Goal: Task Accomplishment & Management: Use online tool/utility

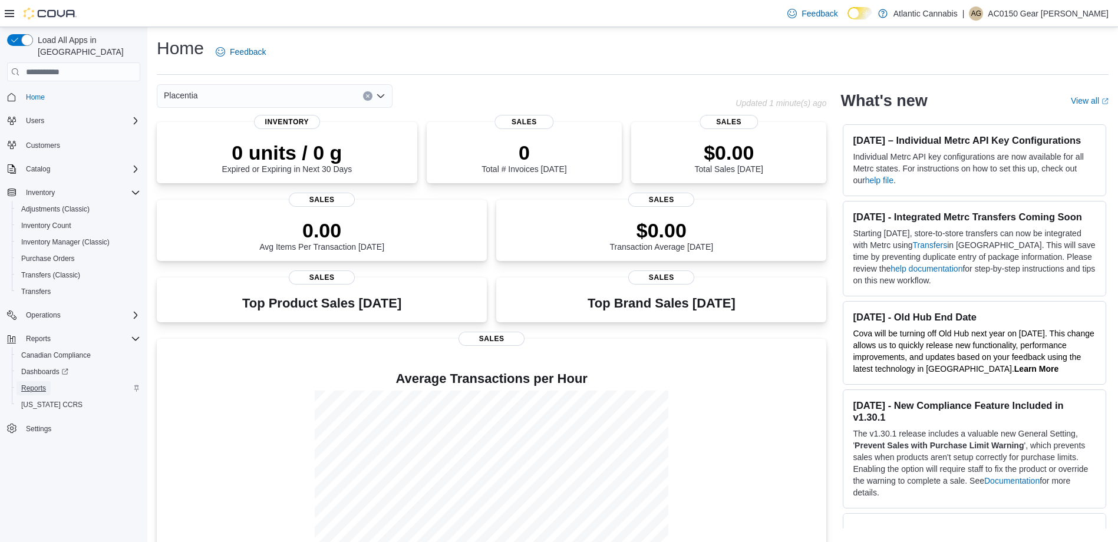
click at [22, 384] on span "Reports" at bounding box center [33, 388] width 25 height 9
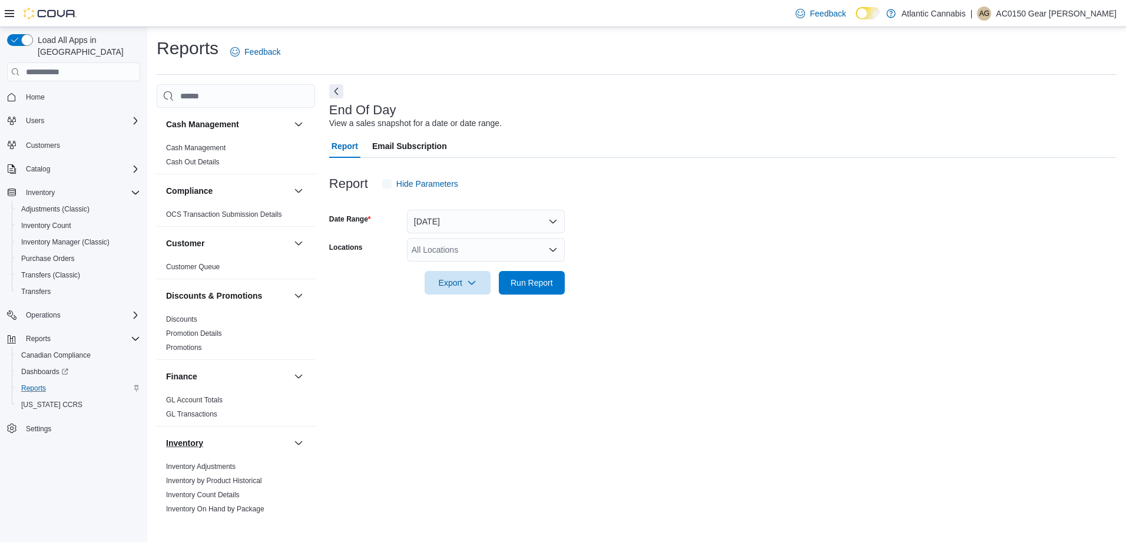
scroll to position [471, 0]
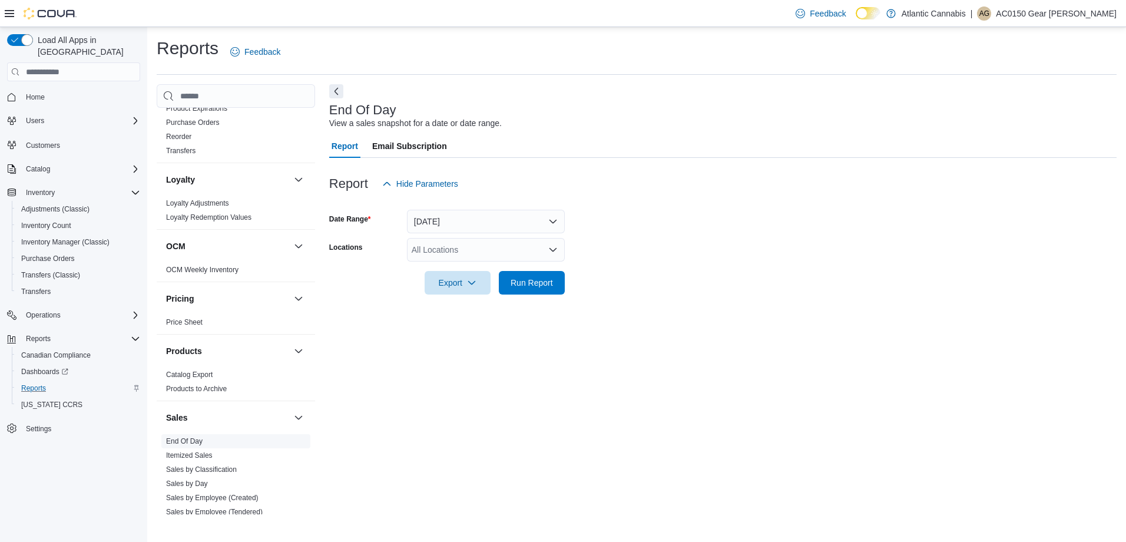
click at [193, 438] on link "End Of Day" at bounding box center [184, 441] width 37 height 8
click at [478, 224] on button "[DATE]" at bounding box center [486, 222] width 158 height 24
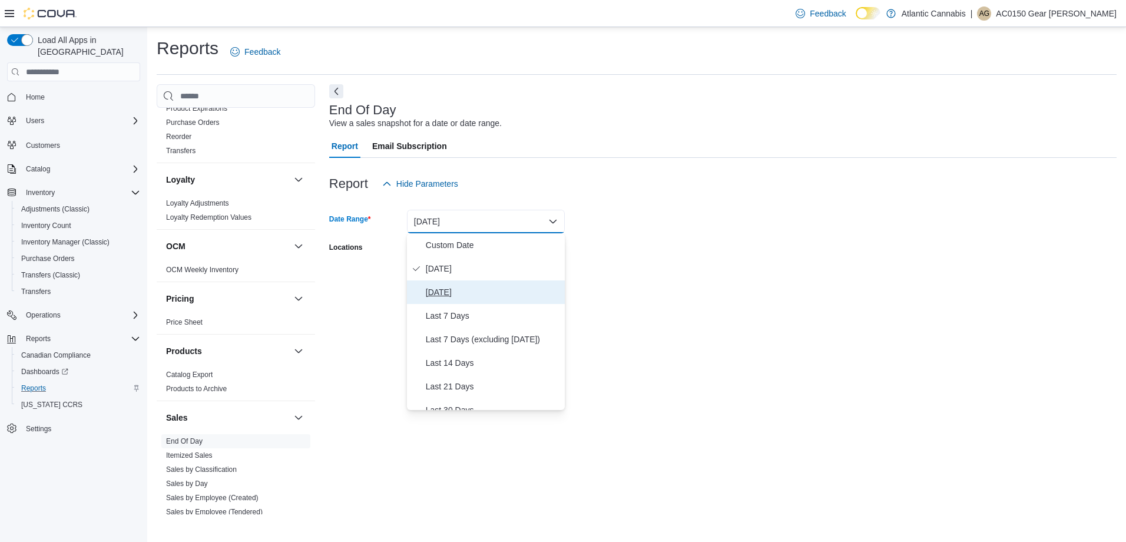
click at [469, 293] on span "[DATE]" at bounding box center [493, 292] width 134 height 14
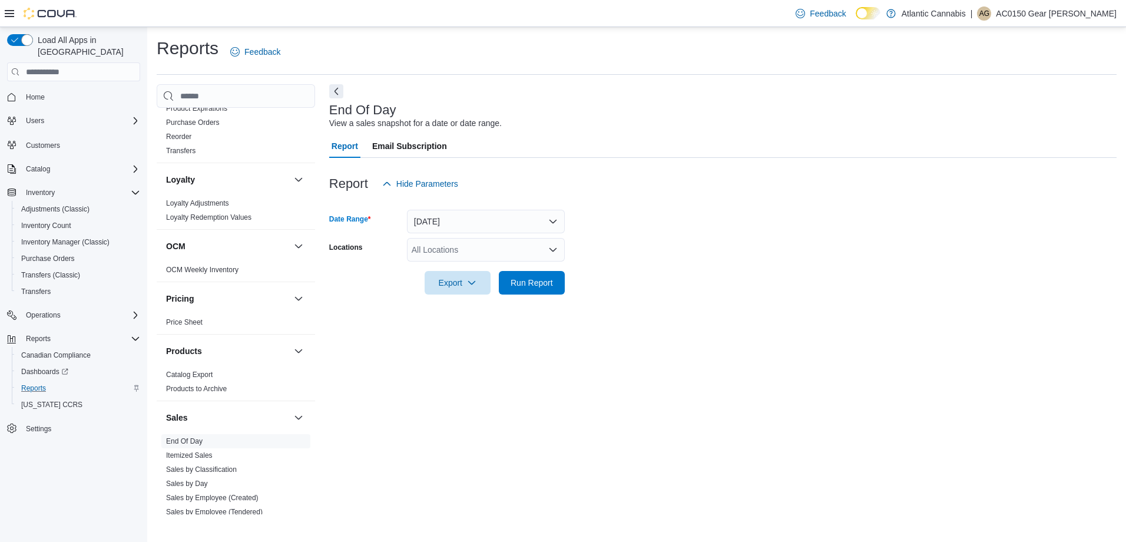
click at [474, 247] on div "All Locations" at bounding box center [486, 250] width 158 height 24
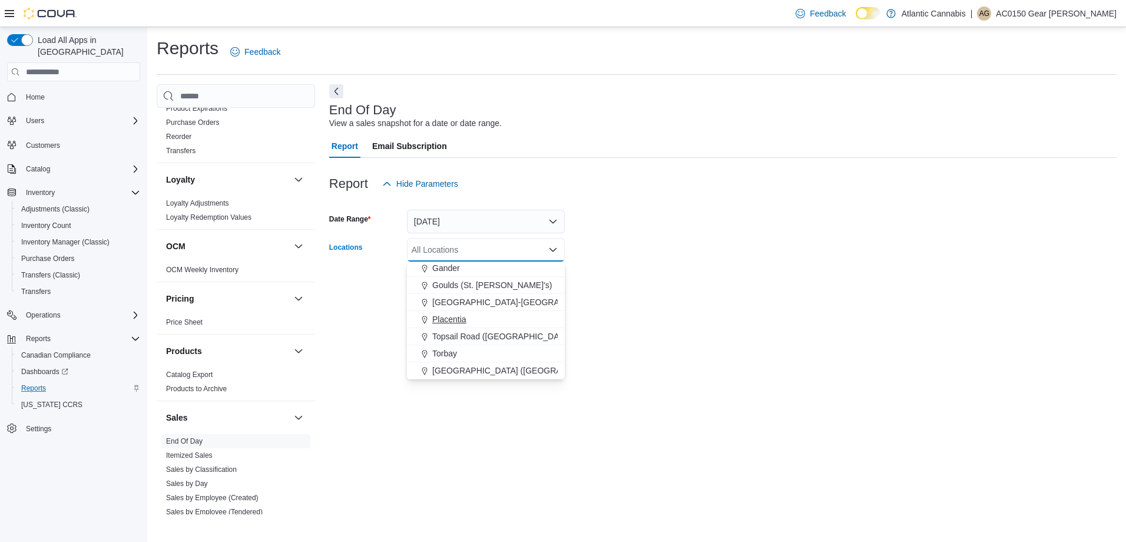
click at [461, 322] on span "Placentia" at bounding box center [449, 319] width 34 height 12
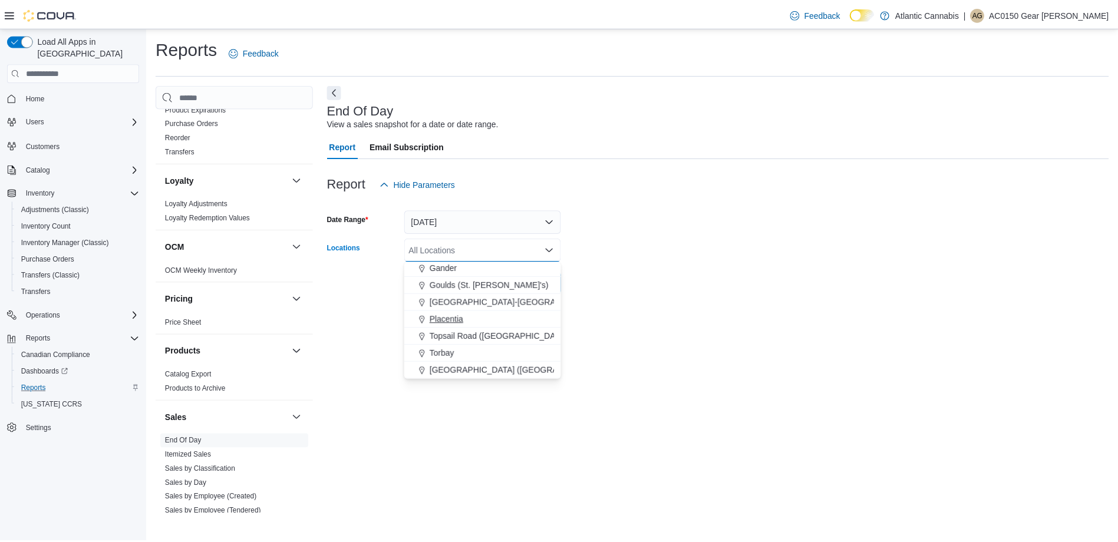
scroll to position [53, 0]
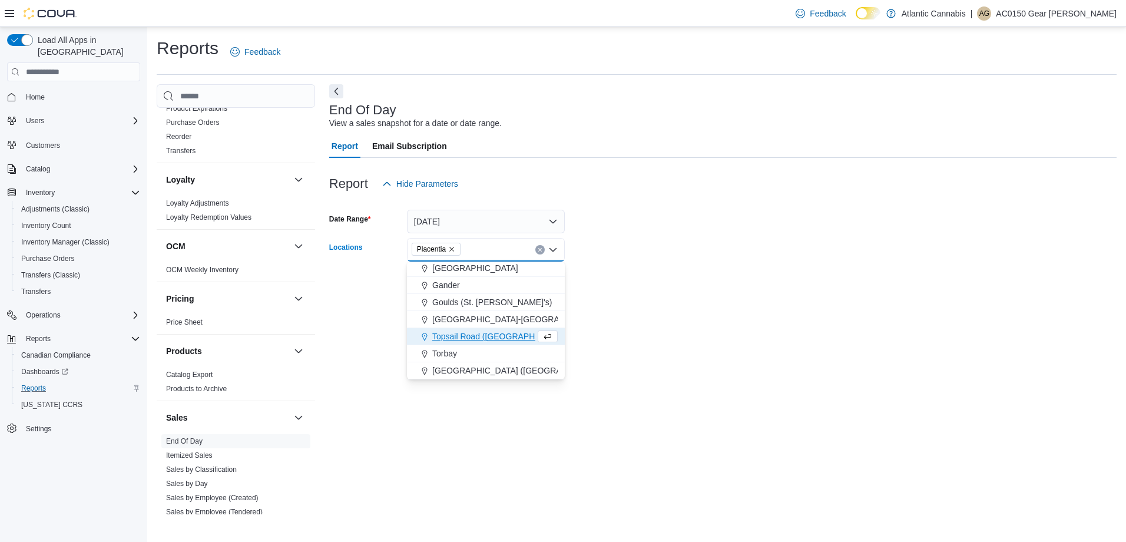
click at [696, 301] on div at bounding box center [723, 302] width 788 height 14
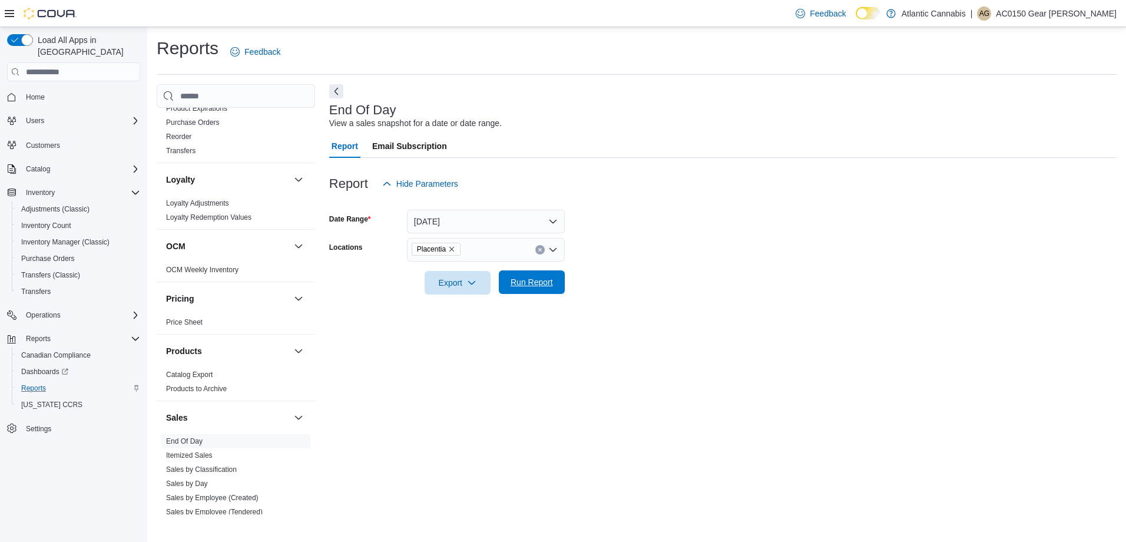
click at [556, 281] on span "Run Report" at bounding box center [532, 282] width 52 height 24
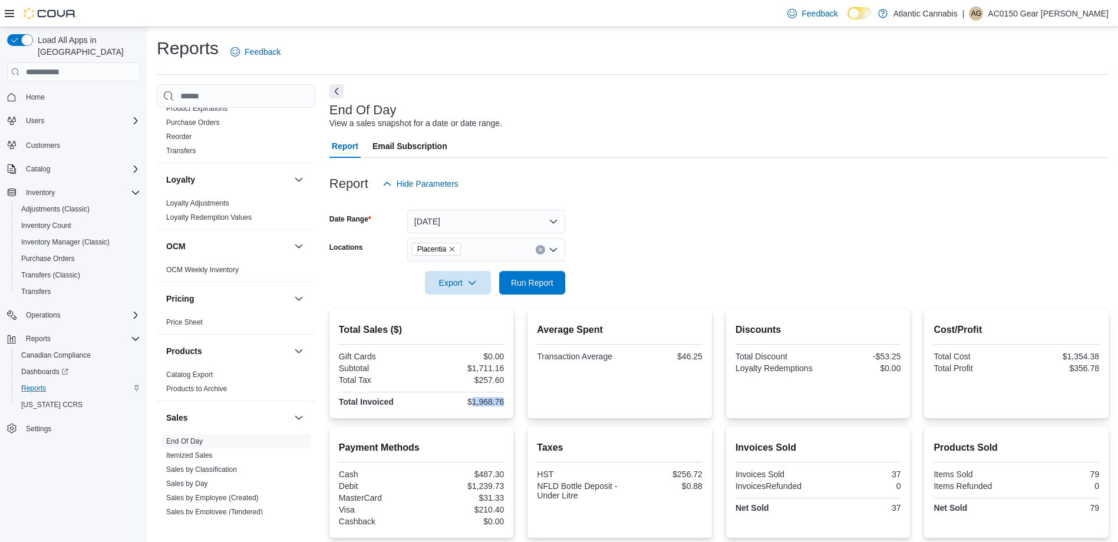
drag, startPoint x: 475, startPoint y: 403, endPoint x: 507, endPoint y: 404, distance: 31.8
click at [507, 404] on div "Total Sales ($) Gift Cards $0.00 Subtotal $1,711.16 Total Tax $257.60 Total Inv…" at bounding box center [421, 364] width 184 height 110
drag, startPoint x: 507, startPoint y: 404, endPoint x: 496, endPoint y: 399, distance: 11.6
copy div "1,968.76"
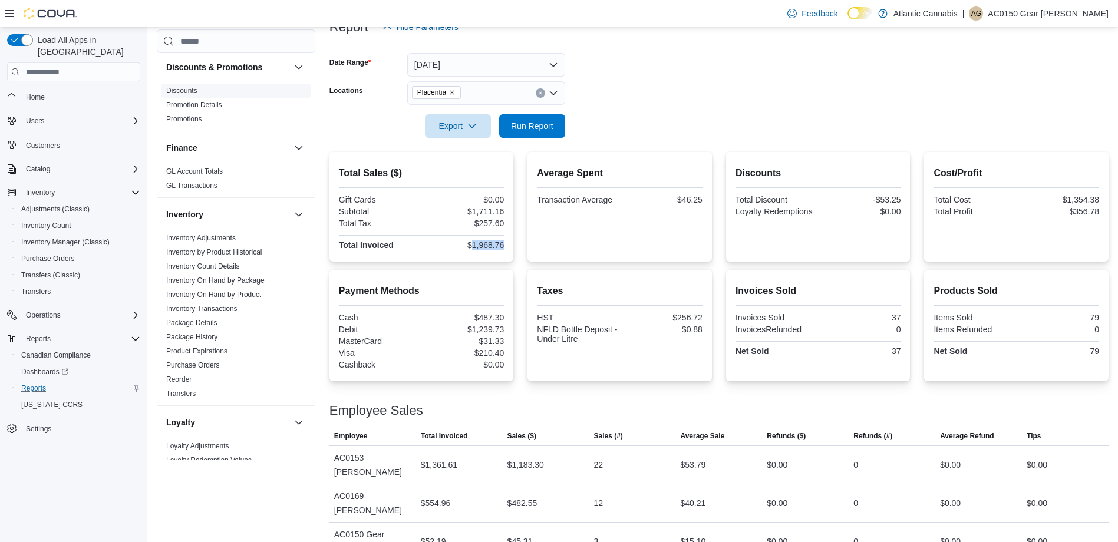
scroll to position [177, 0]
click at [222, 292] on link "Inventory On Hand by Product" at bounding box center [213, 291] width 95 height 8
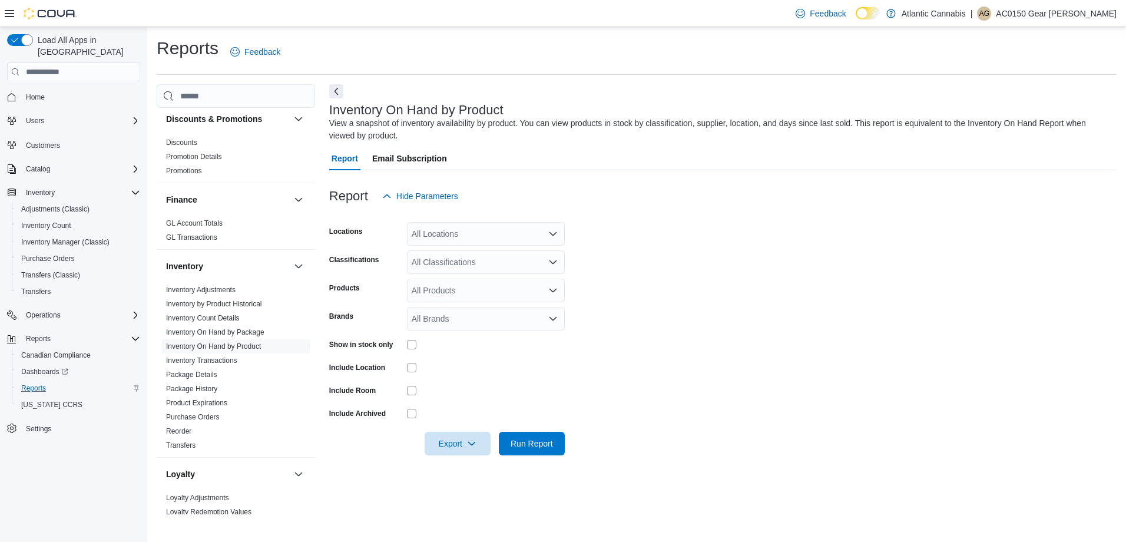
click at [446, 242] on div "All Locations" at bounding box center [486, 234] width 158 height 24
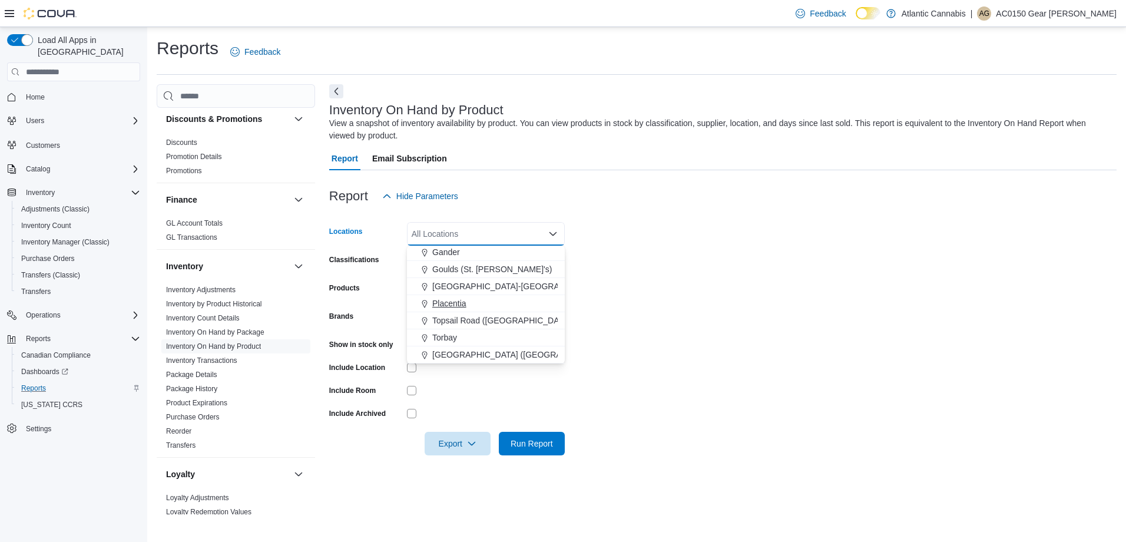
click at [460, 308] on span "Placentia" at bounding box center [449, 304] width 34 height 12
click at [735, 275] on form "Locations [GEOGRAPHIC_DATA] Combo box. Selected. [GEOGRAPHIC_DATA]. Press Backs…" at bounding box center [723, 331] width 788 height 247
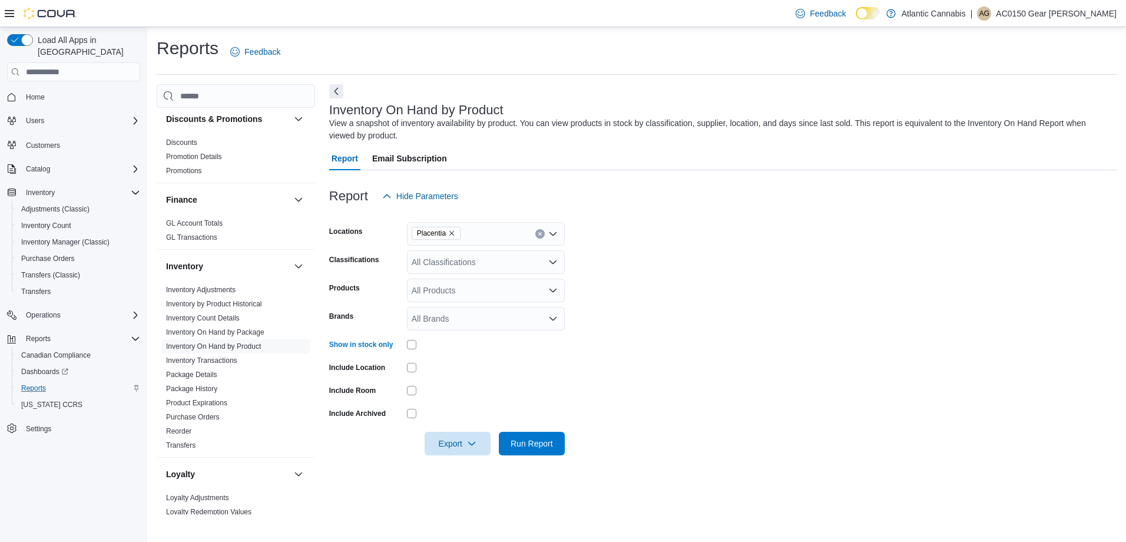
click at [469, 270] on div "All Classifications" at bounding box center [486, 262] width 158 height 24
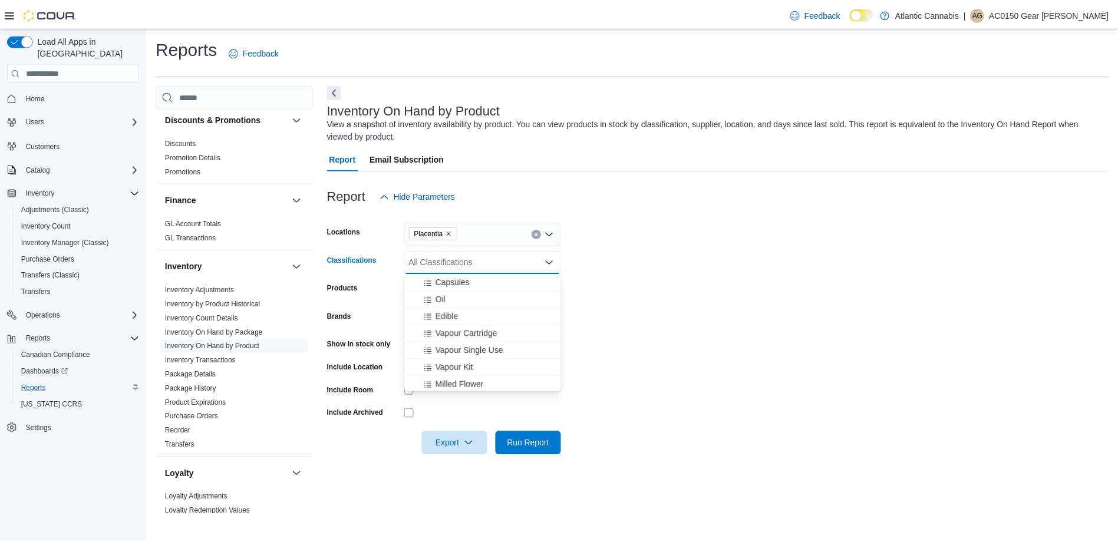
scroll to position [177, 0]
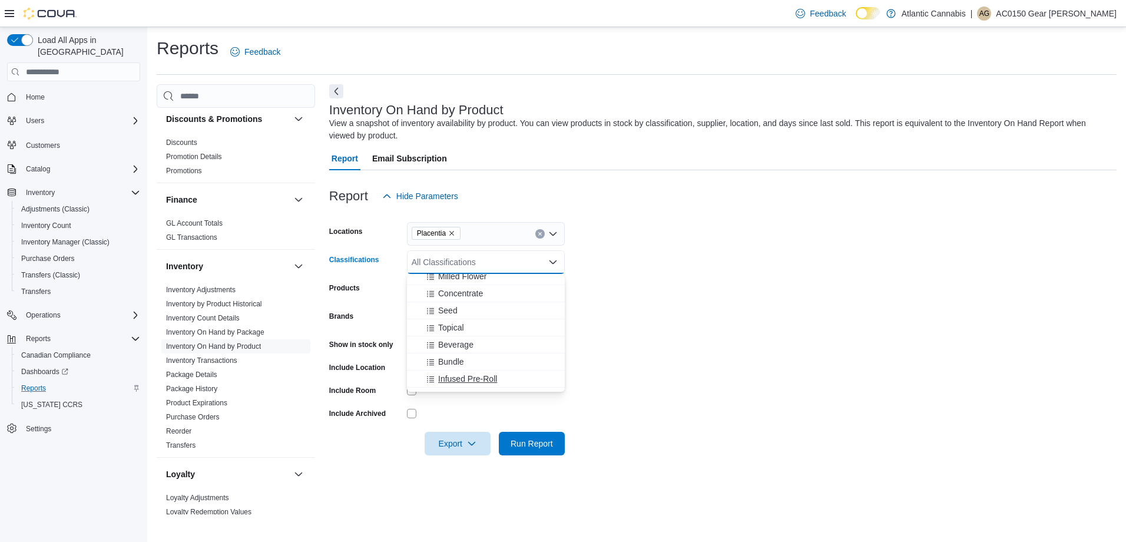
click at [481, 380] on span "Infused Pre-Roll" at bounding box center [467, 379] width 59 height 12
click at [471, 343] on span "Beverage" at bounding box center [455, 345] width 35 height 12
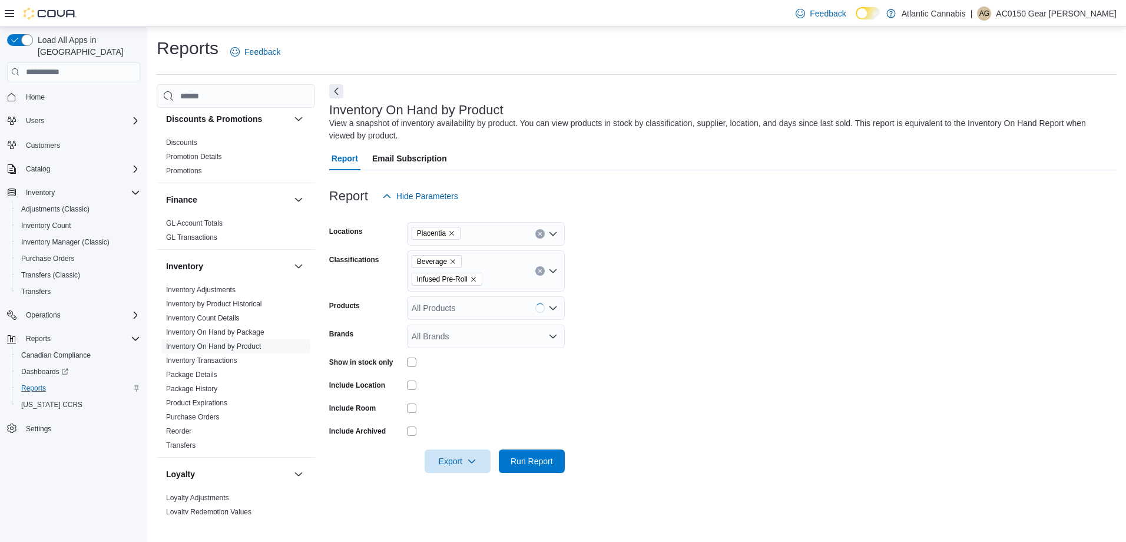
click at [652, 429] on form "Locations Placentia Classifications Beverage Infused Pre-Roll Products All Prod…" at bounding box center [723, 340] width 788 height 265
click at [535, 462] on span "Run Report" at bounding box center [532, 461] width 42 height 12
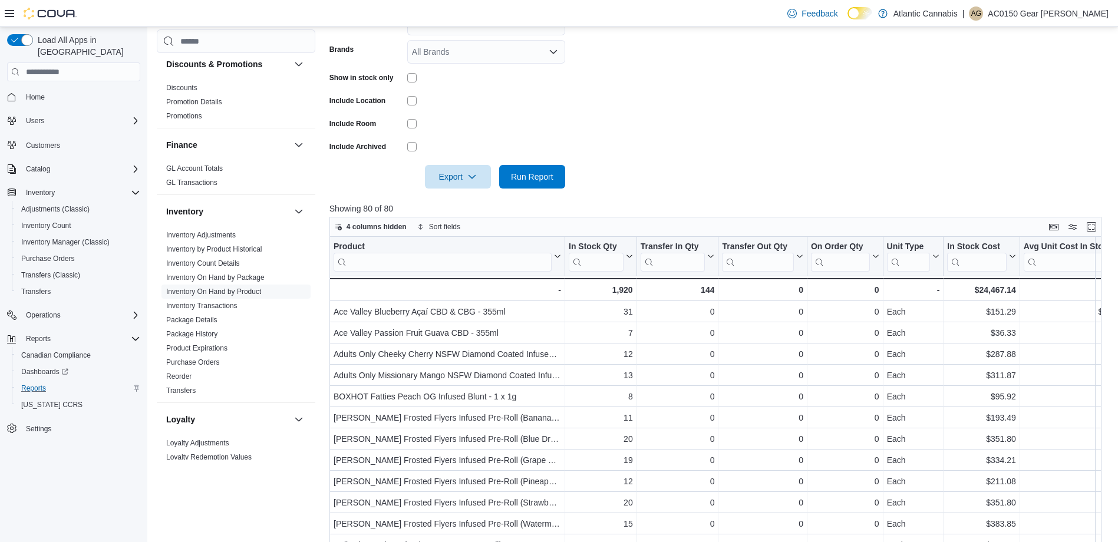
scroll to position [295, 0]
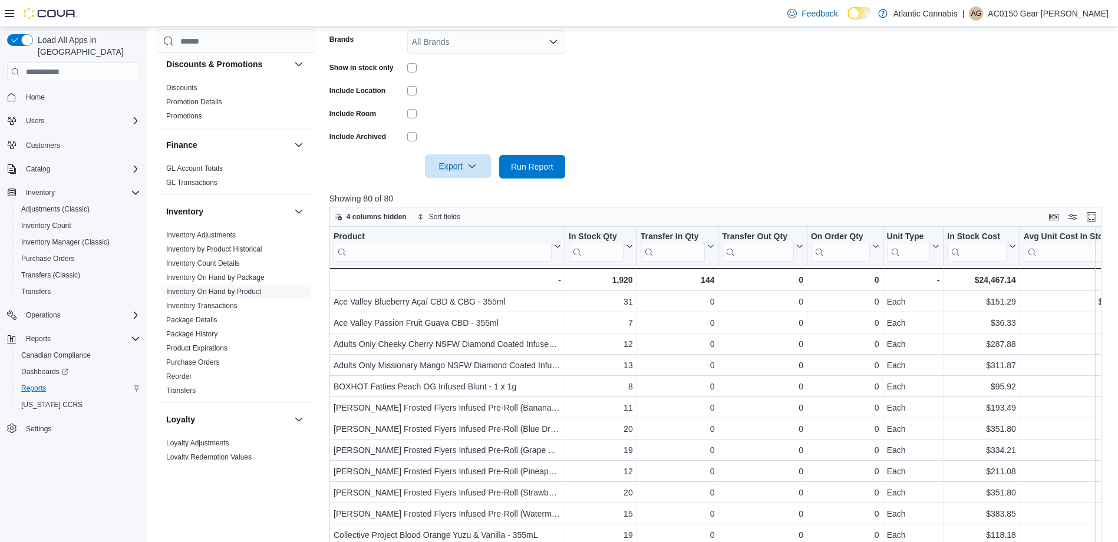
click at [461, 170] on span "Export" at bounding box center [458, 166] width 52 height 24
click at [472, 197] on button "Export to Excel" at bounding box center [459, 191] width 67 height 24
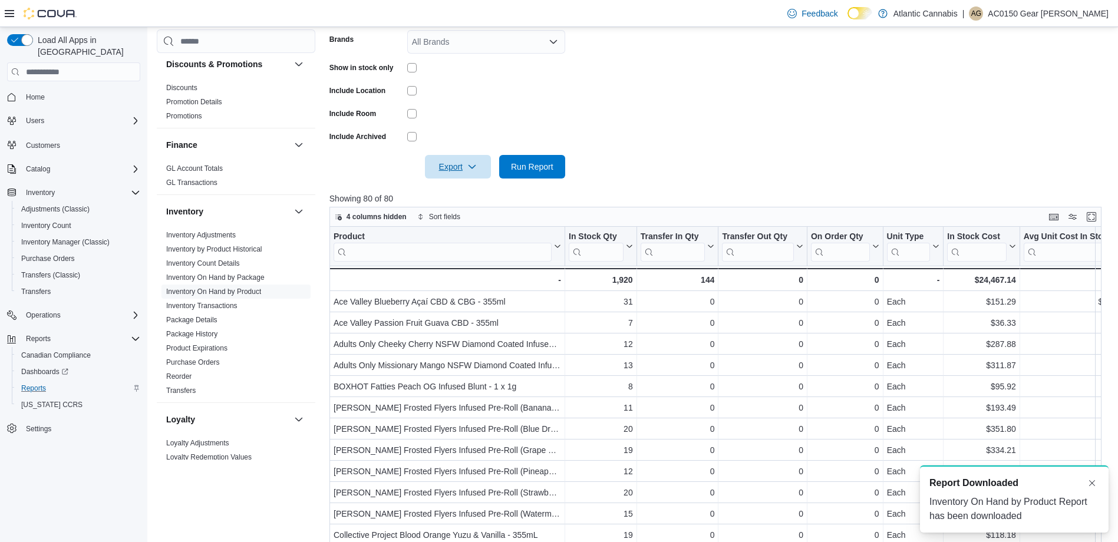
scroll to position [0, 0]
